Goal: Contribute content

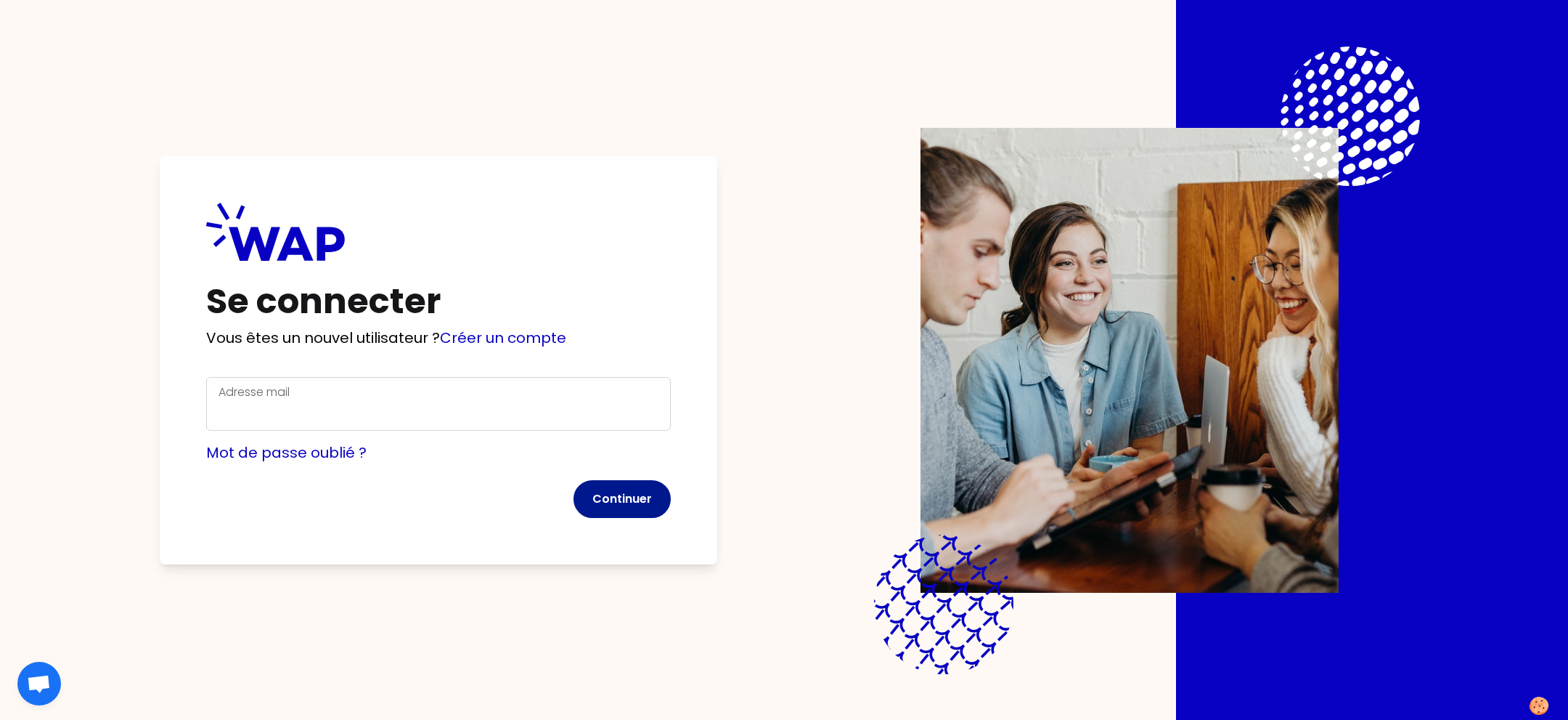
click at [598, 491] on button "Continuer" at bounding box center [622, 498] width 97 height 38
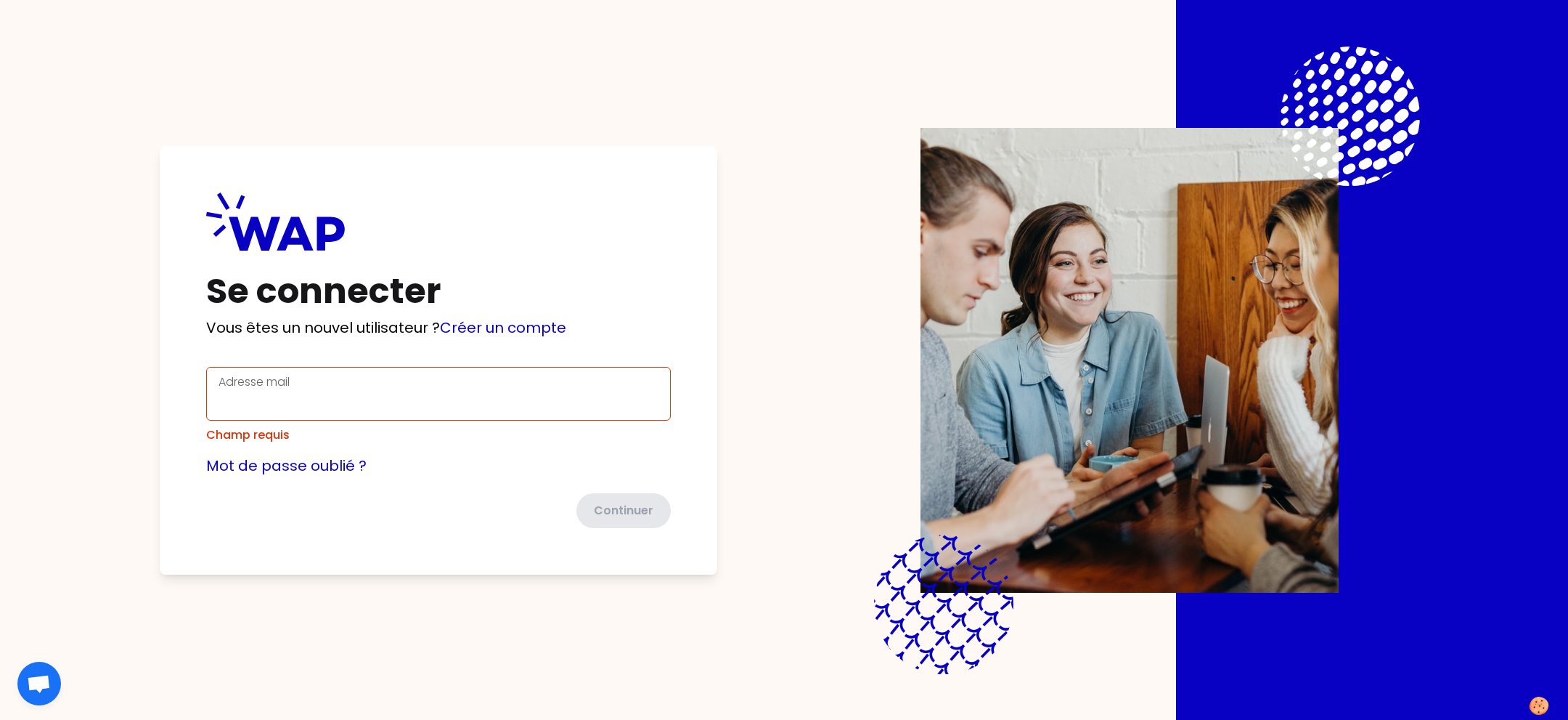
click at [564, 385] on div "Adresse mail" at bounding box center [439, 393] width 440 height 40
click at [562, 392] on input "Adresse mail" at bounding box center [439, 402] width 440 height 24
type input "[EMAIL_ADDRESS][DOMAIN_NAME]"
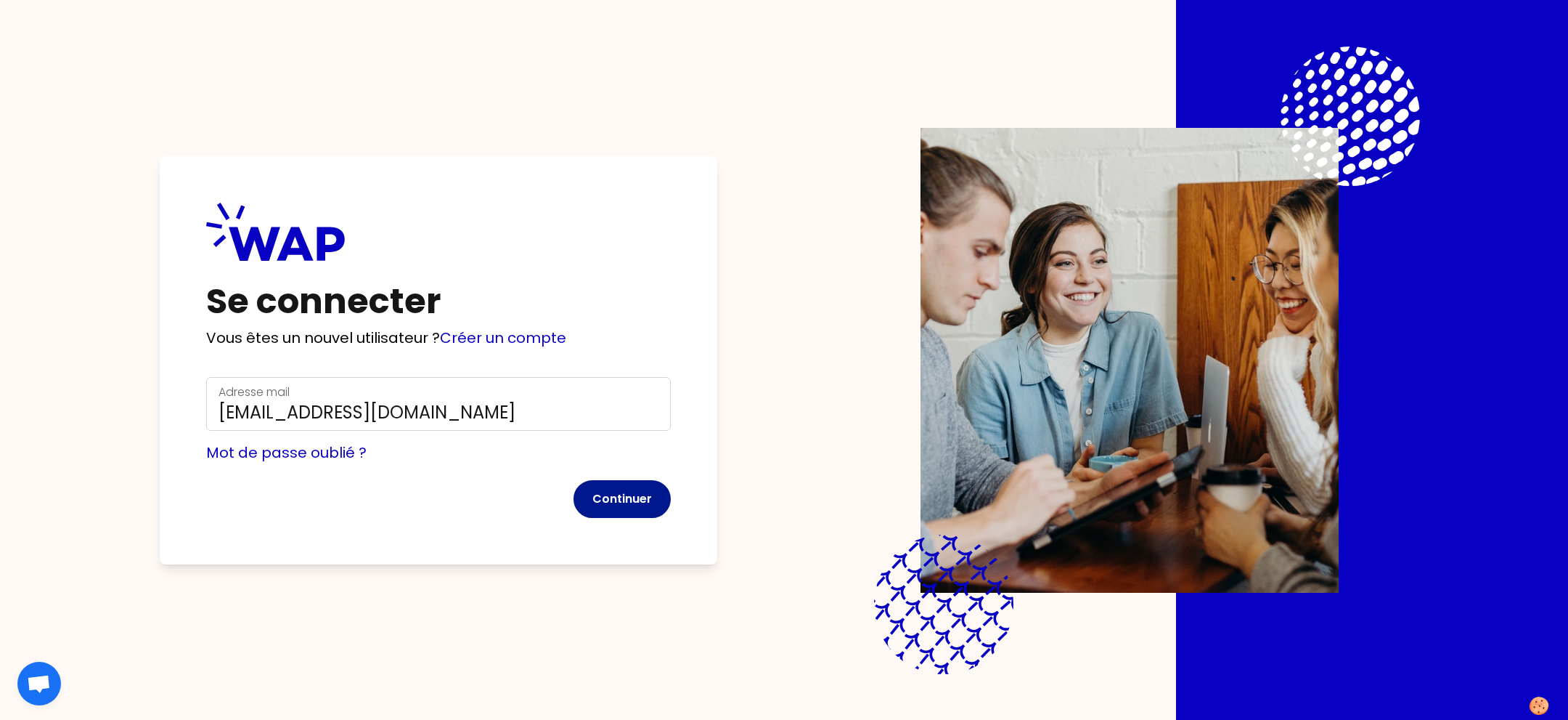
click at [610, 490] on button "Continuer" at bounding box center [622, 498] width 97 height 38
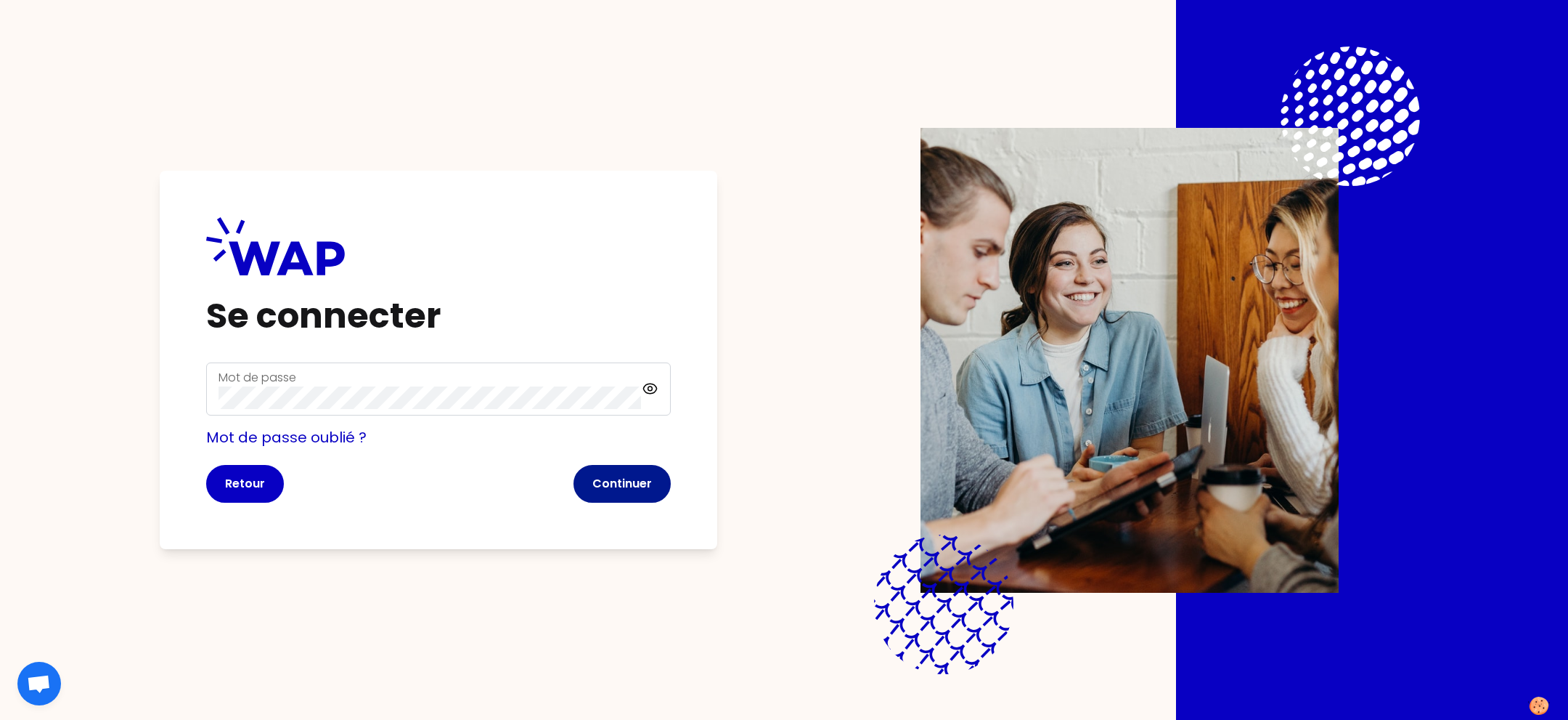
click at [604, 489] on button "Continuer" at bounding box center [622, 484] width 97 height 38
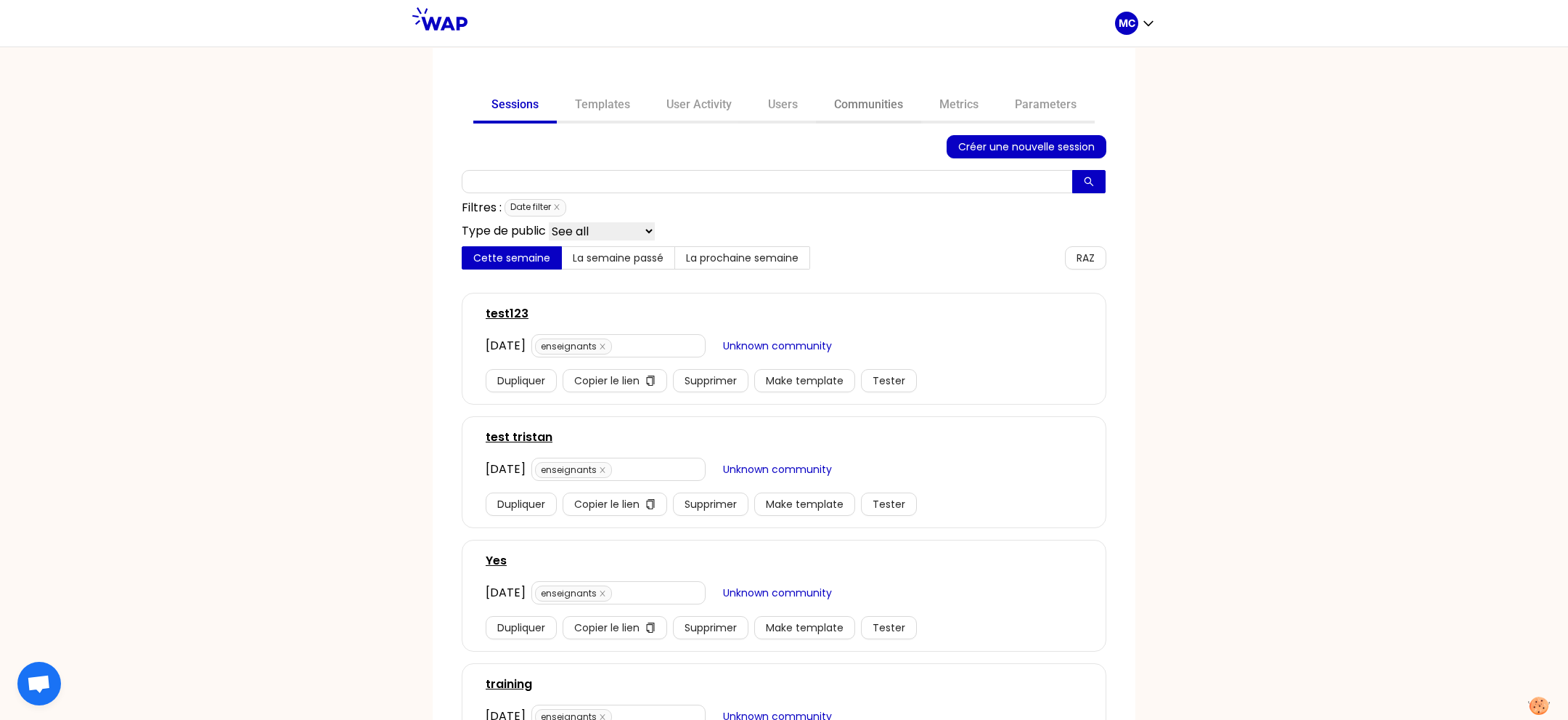
click at [819, 109] on link "Communities" at bounding box center [868, 106] width 105 height 35
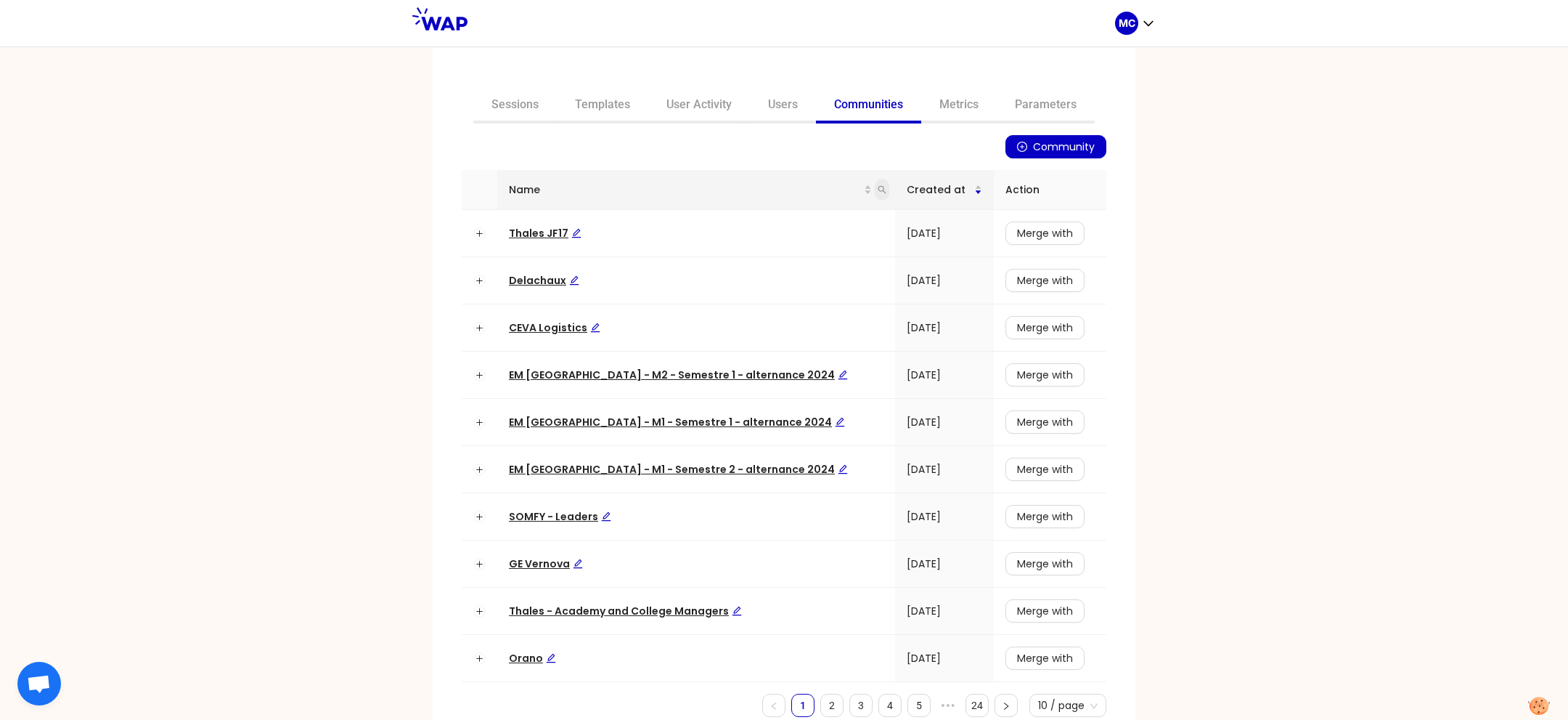
click at [875, 187] on span at bounding box center [882, 189] width 15 height 22
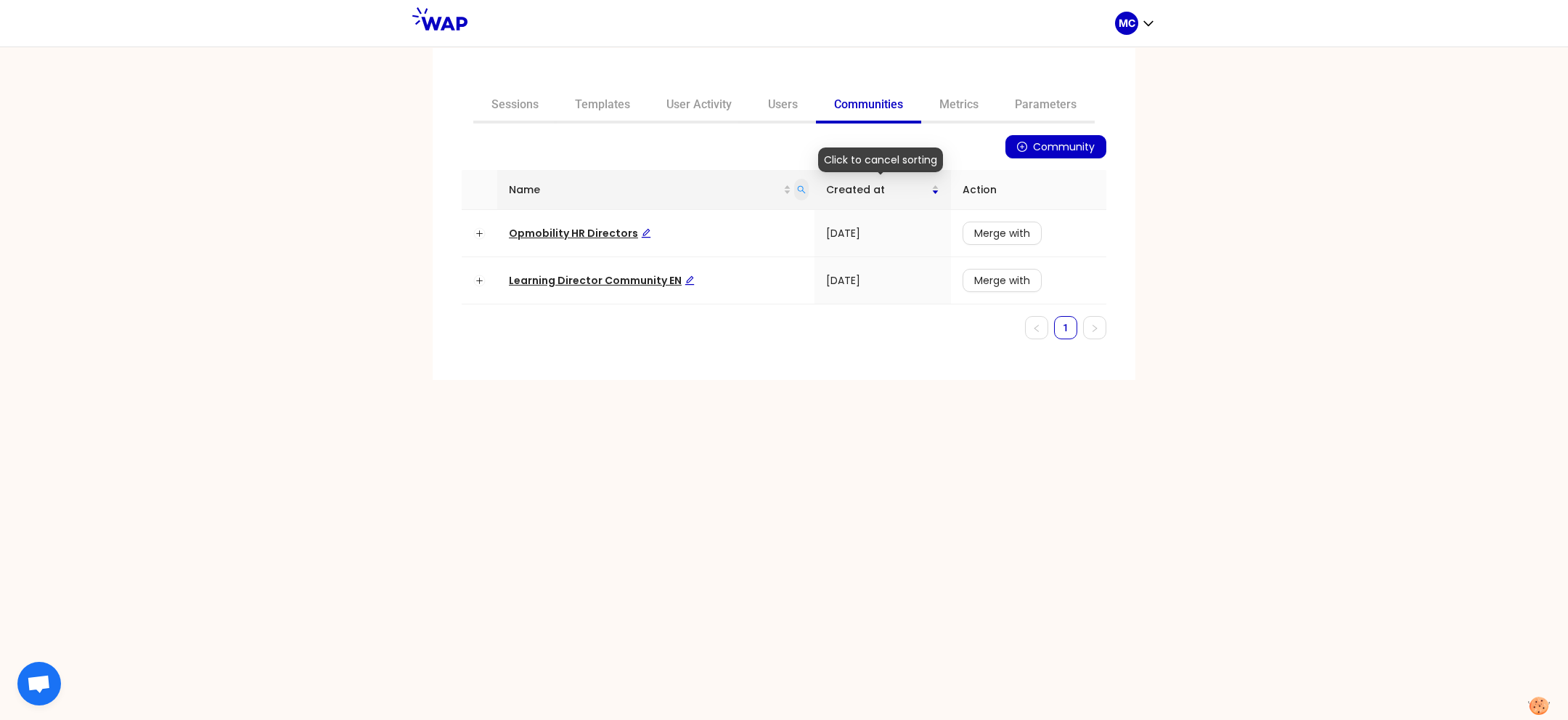
click at [799, 185] on icon "search" at bounding box center [802, 189] width 9 height 9
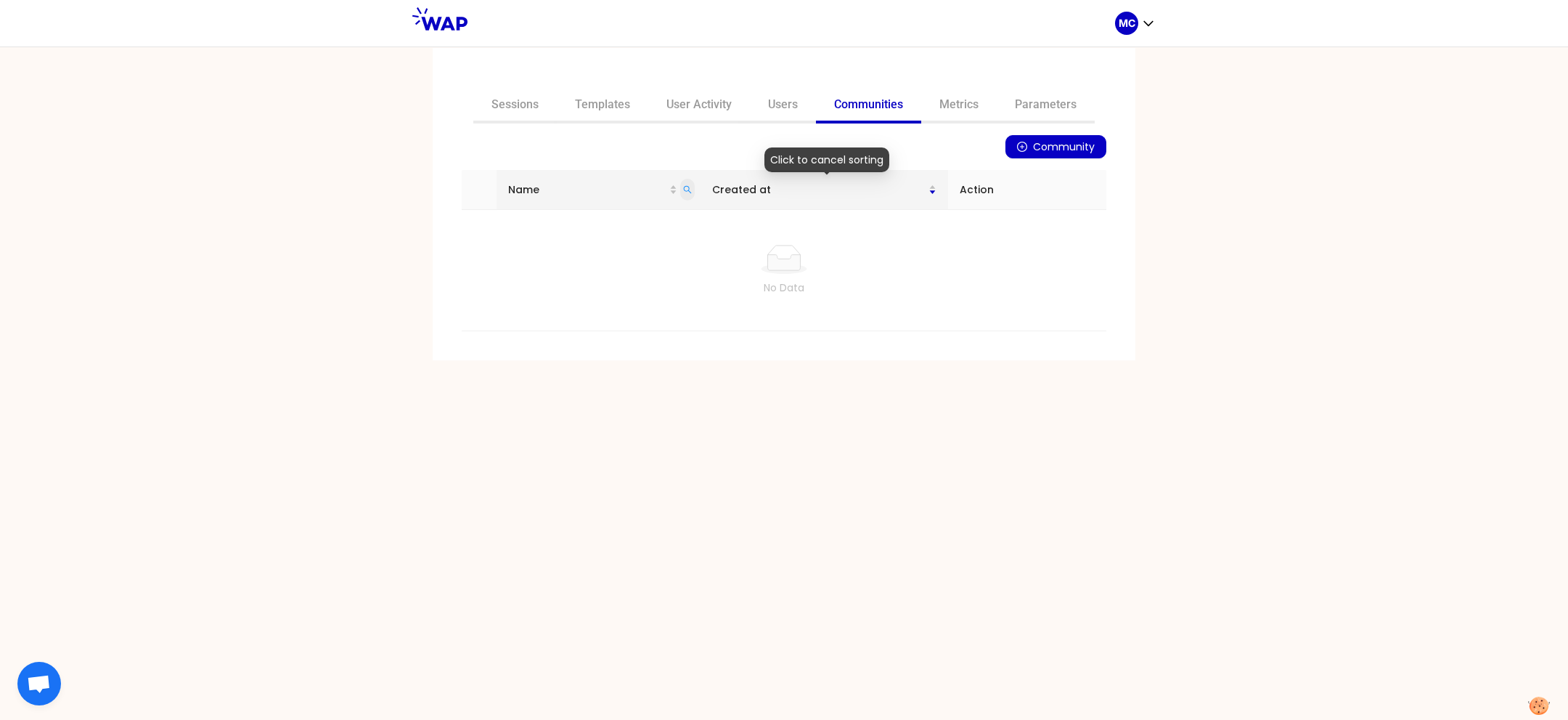
click at [692, 186] on icon "search" at bounding box center [687, 189] width 9 height 9
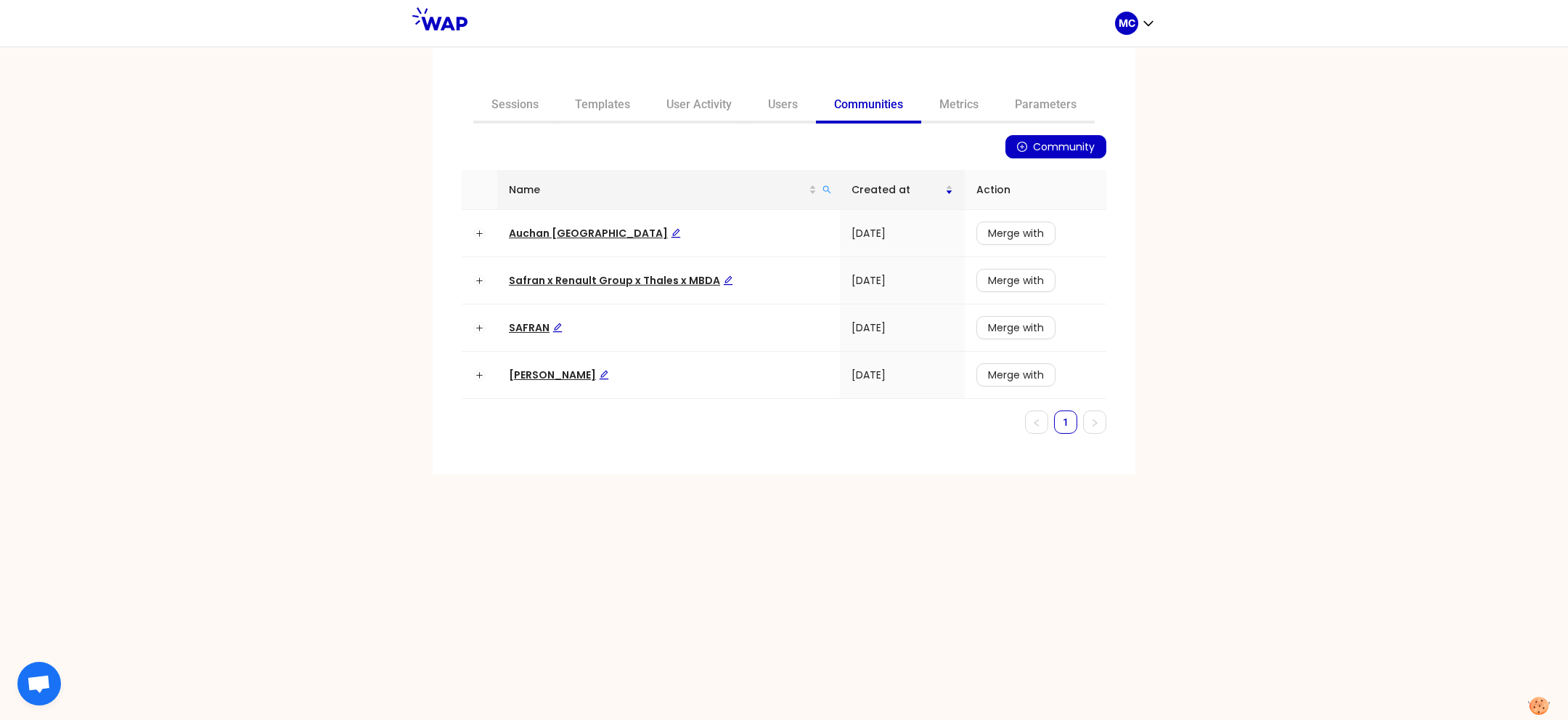
click at [833, 188] on th "Name" at bounding box center [668, 190] width 342 height 40
click at [832, 189] on th "Name" at bounding box center [668, 190] width 342 height 40
click at [823, 188] on icon "search" at bounding box center [827, 189] width 9 height 9
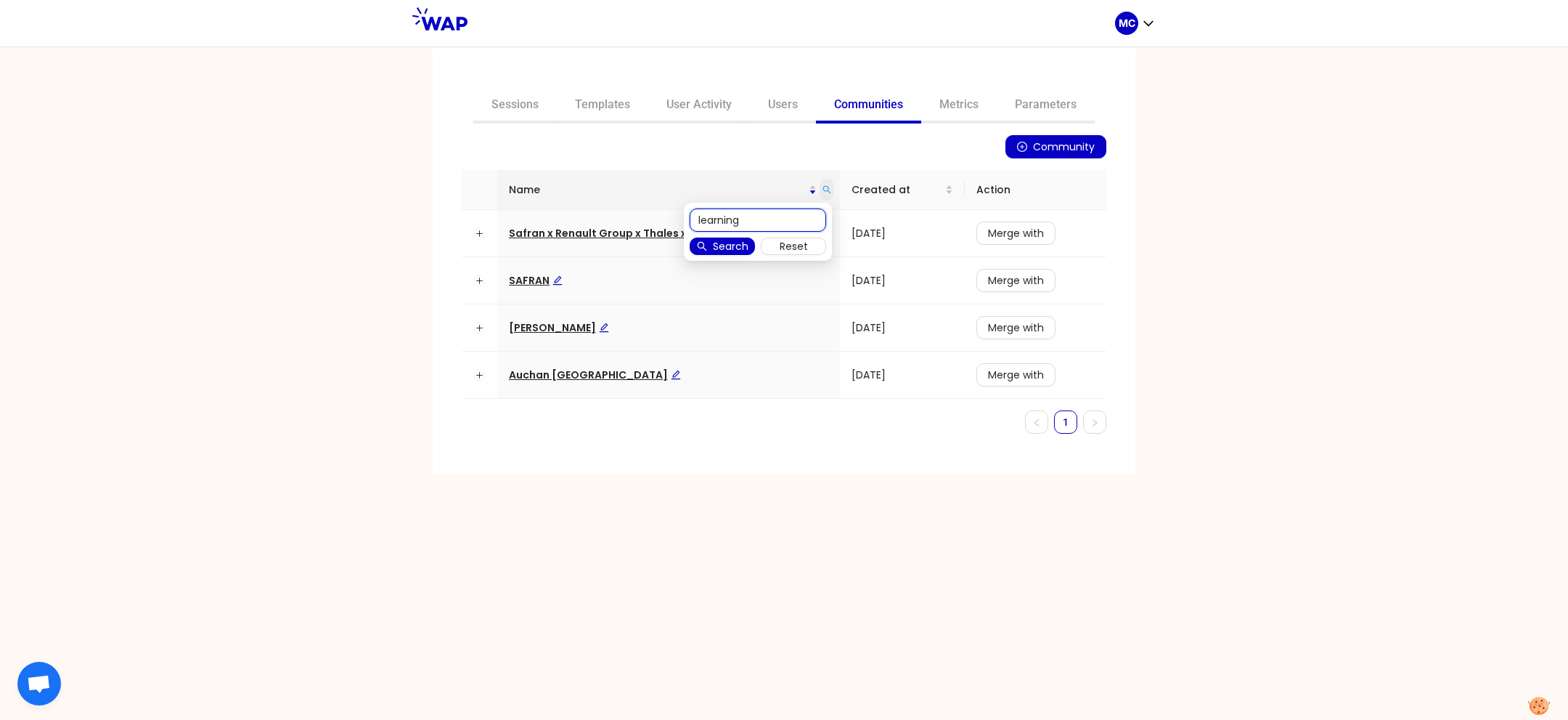
type input "learning"
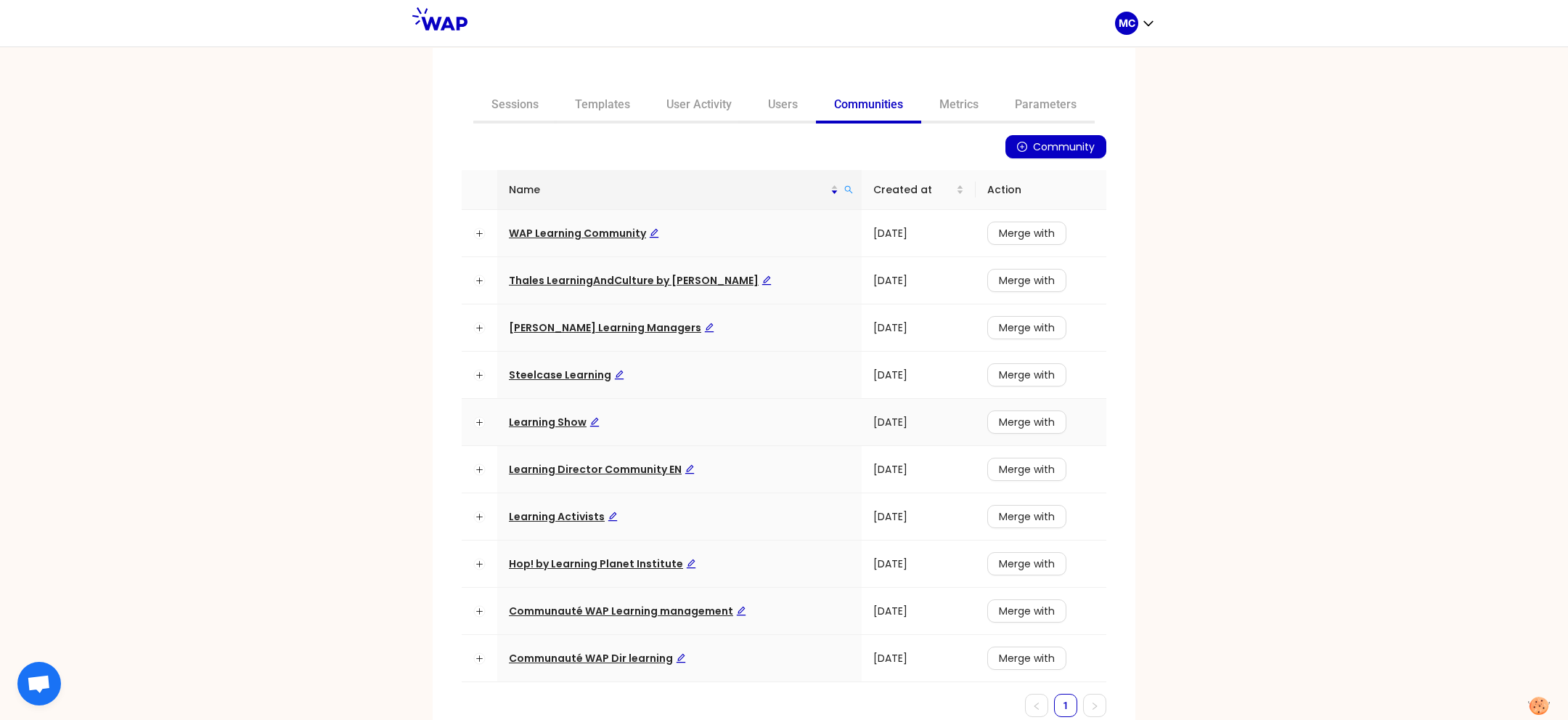
scroll to position [40, 0]
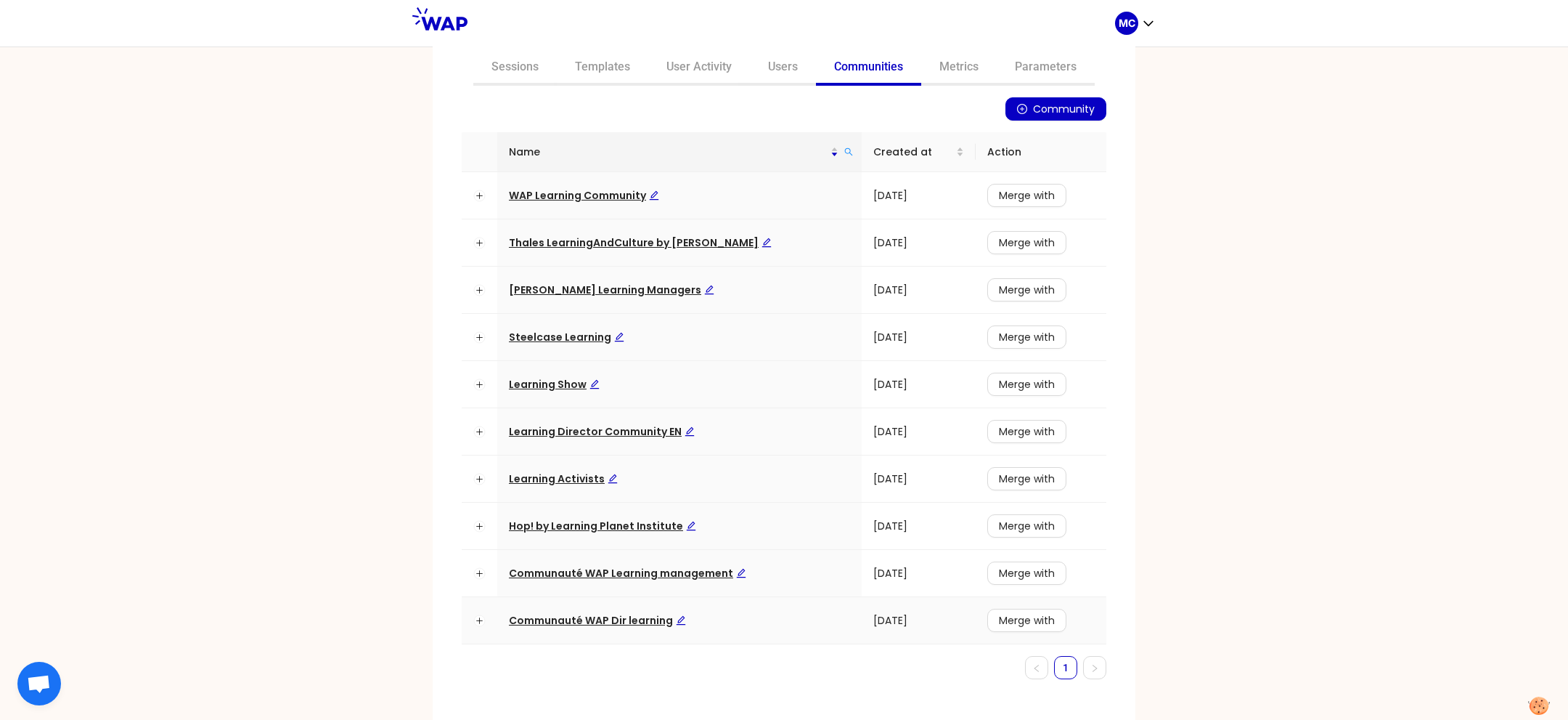
click at [592, 619] on span "Communauté WAP Dir learning" at bounding box center [597, 620] width 177 height 15
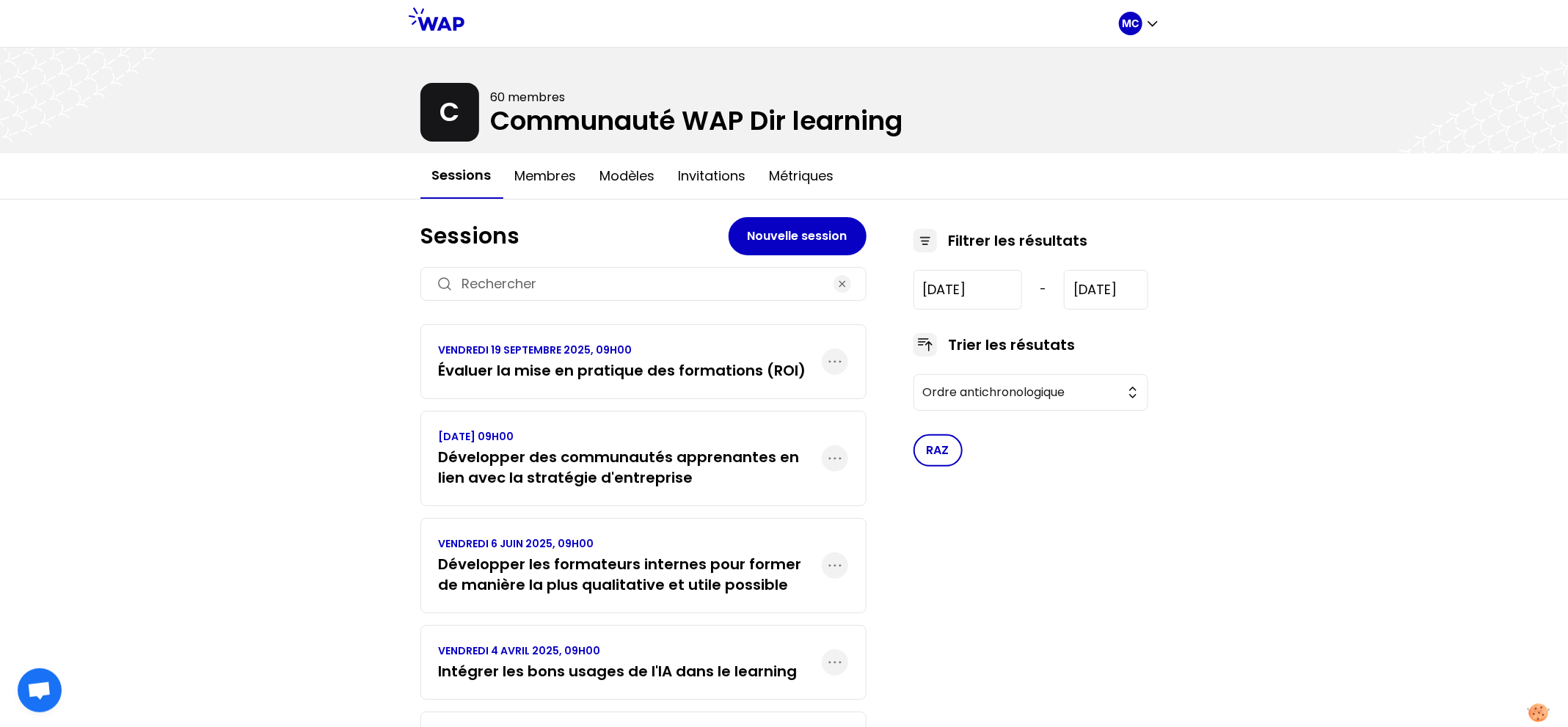
click at [663, 362] on h3 "Évaluer la mise en pratique des formations (ROI)" at bounding box center [622, 370] width 367 height 20
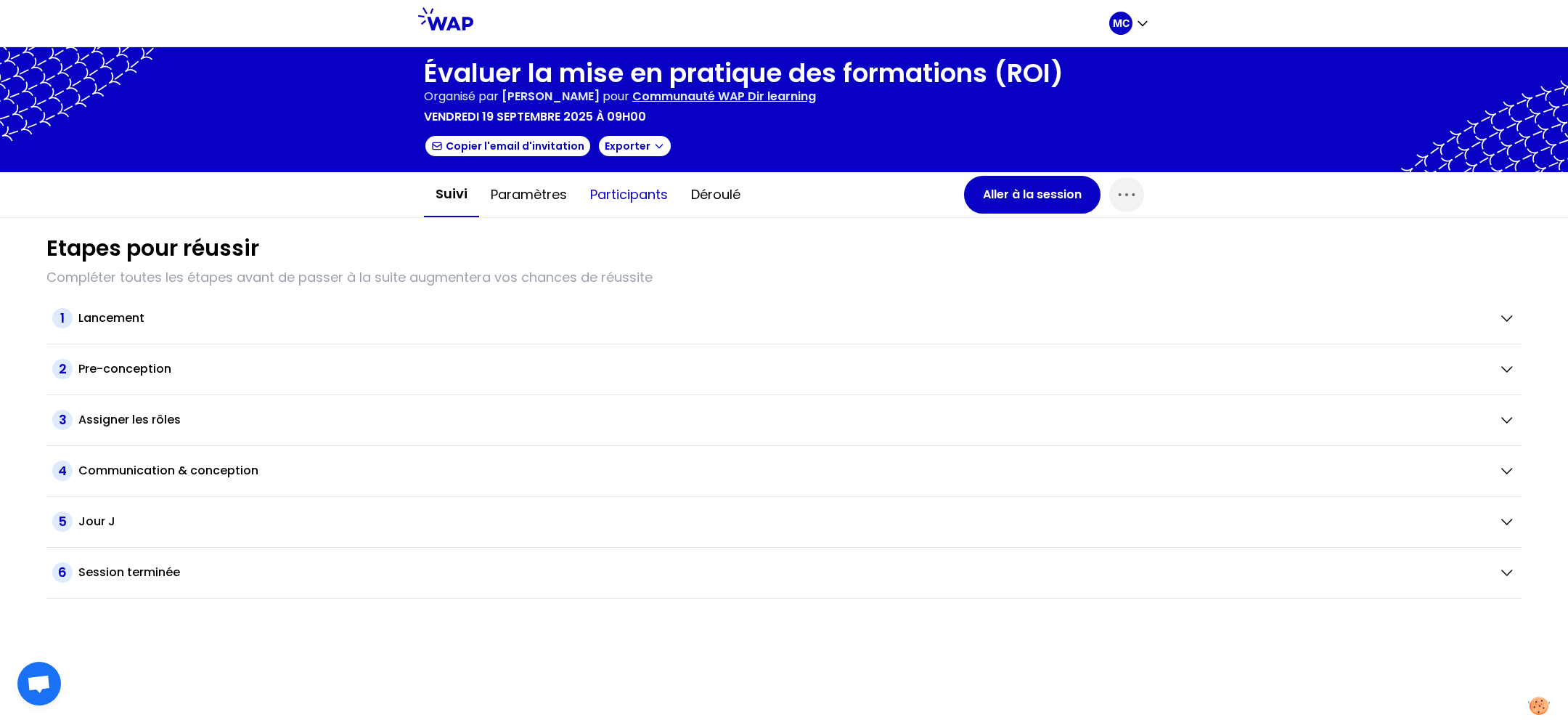
click at [620, 190] on button "Participants" at bounding box center [629, 194] width 101 height 44
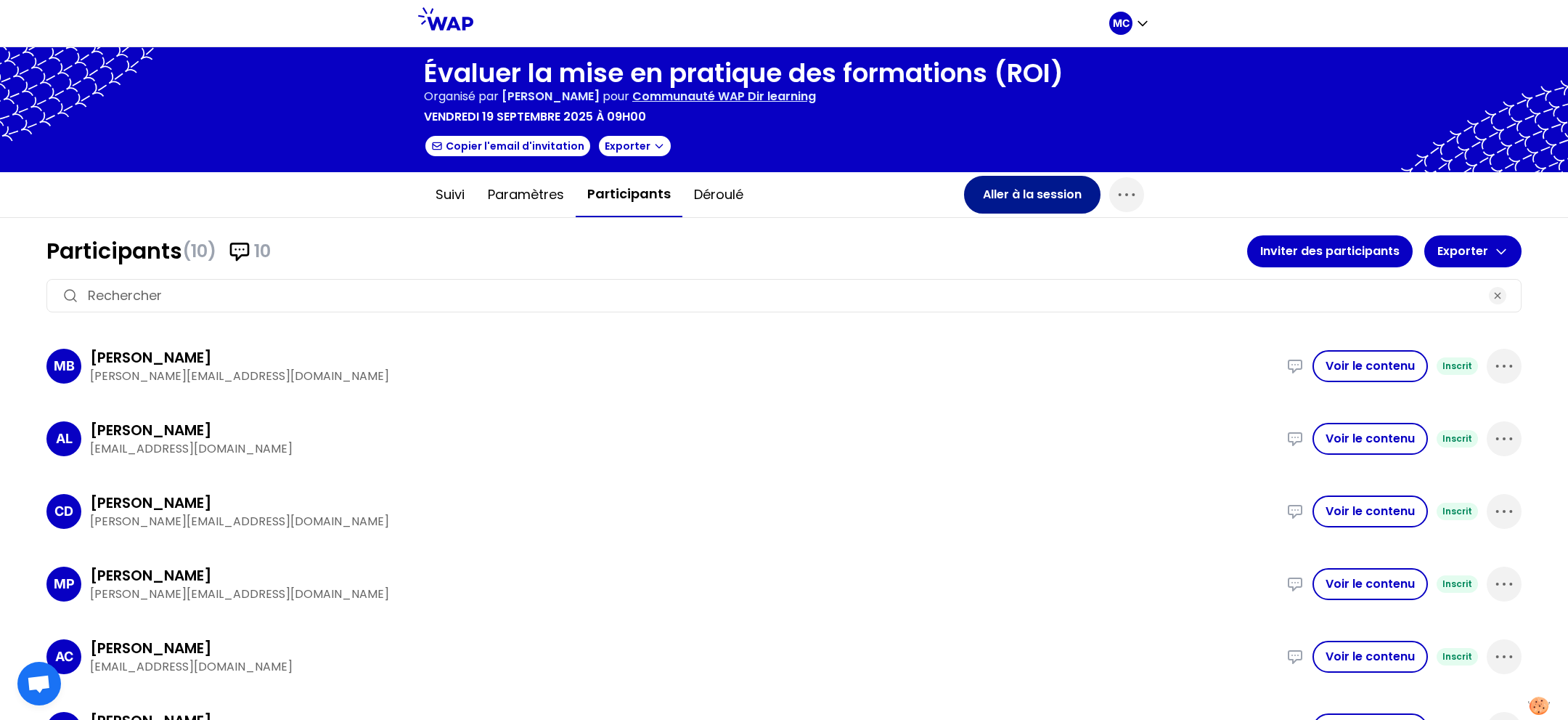
click at [1005, 197] on button "Aller à la session" at bounding box center [1032, 194] width 137 height 38
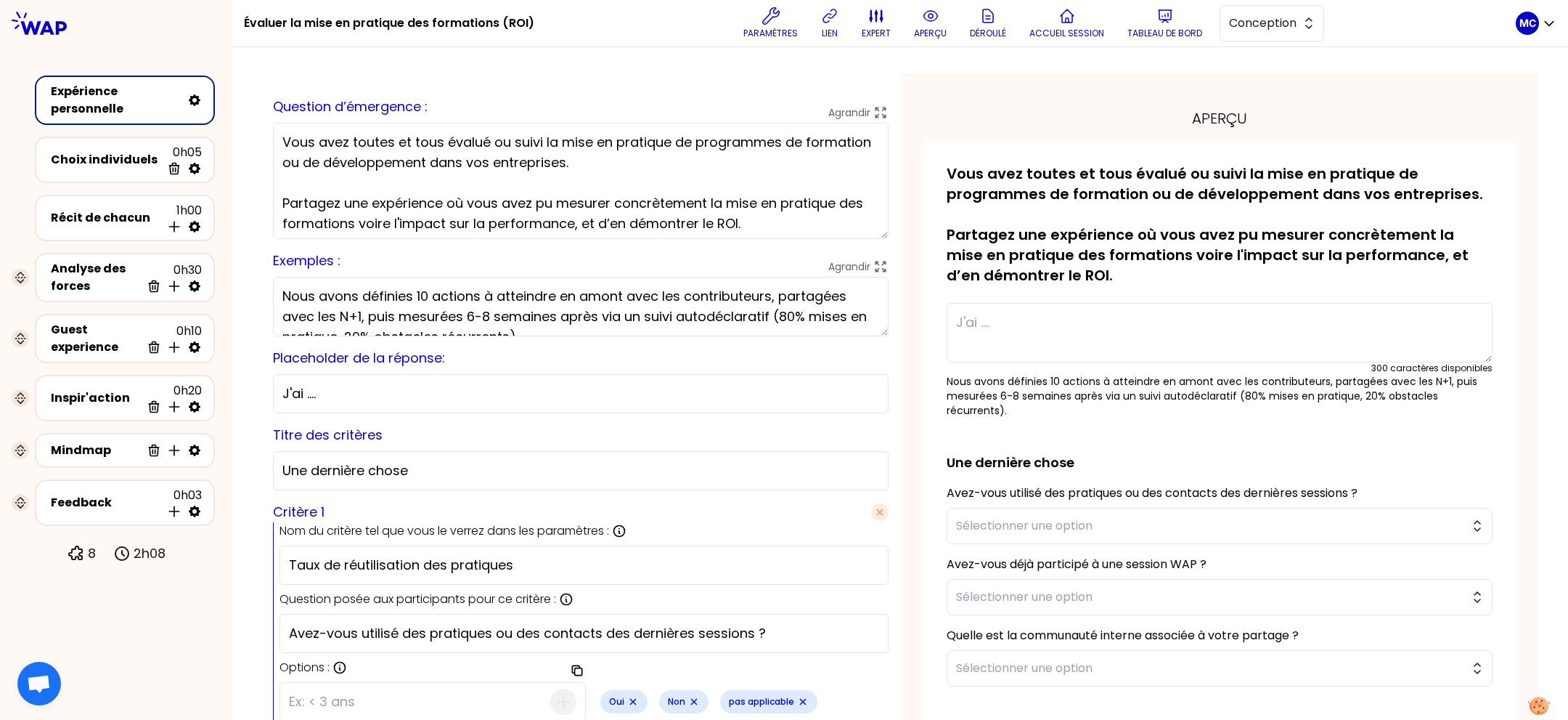
click at [925, 37] on p "aperçu" at bounding box center [930, 33] width 32 height 11
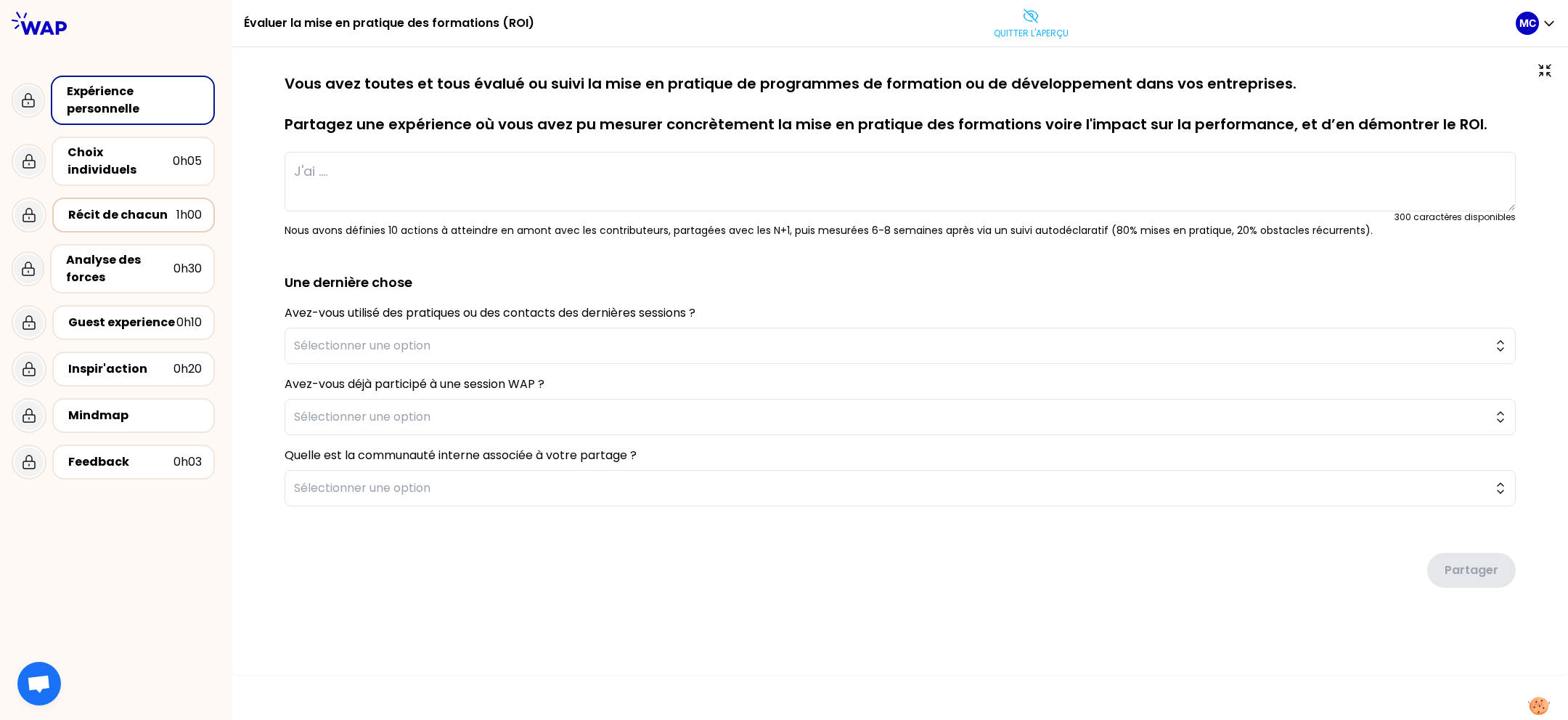
type textarea "Nous avons accompagné la transformation du métier de journaliste en déployant u…"
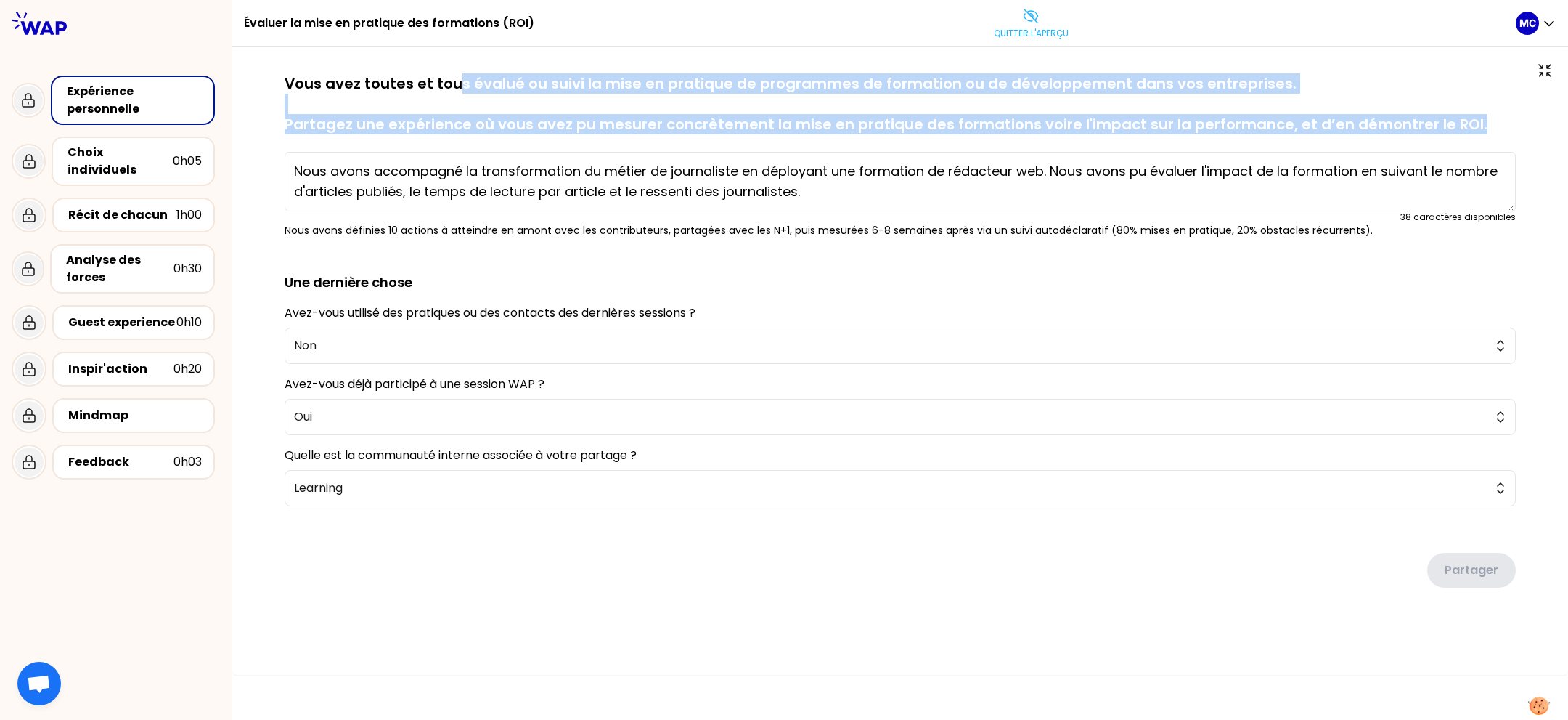
drag, startPoint x: 452, startPoint y: 79, endPoint x: 881, endPoint y: 138, distance: 433.0
click at [862, 138] on div "sauvegardé Vous avez toutes et tous évalué ou suivi la mise en pratique de prog…" at bounding box center [900, 155] width 1232 height 164
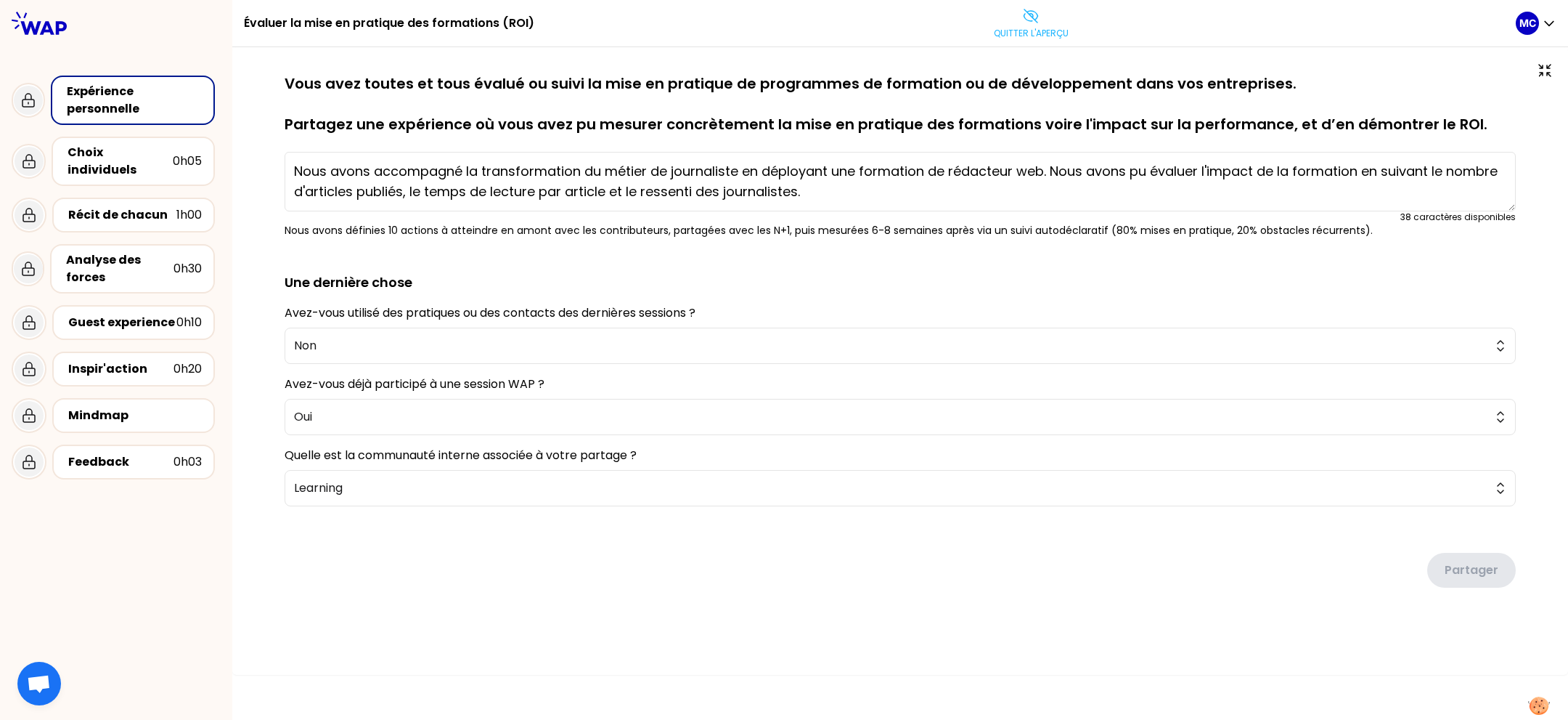
click at [881, 138] on div "sauvegardé Vous avez toutes et tous évalué ou suivi la mise en pratique de prog…" at bounding box center [900, 155] width 1232 height 164
click at [867, 109] on p "Vous avez toutes et tous évalué ou suivi la mise en pratique de programmes de f…" at bounding box center [900, 104] width 1232 height 61
